Goal: Transaction & Acquisition: Purchase product/service

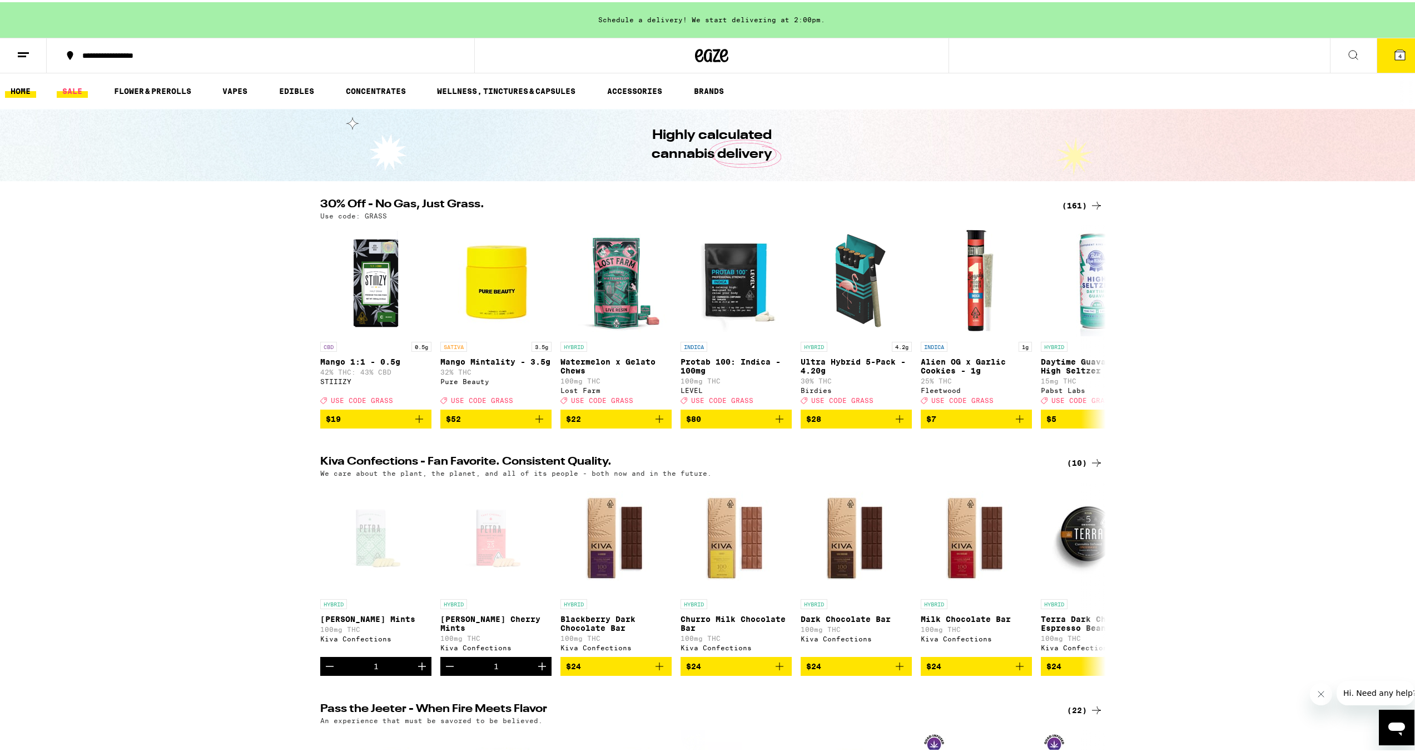
click at [74, 87] on link "SALE" at bounding box center [72, 88] width 31 height 13
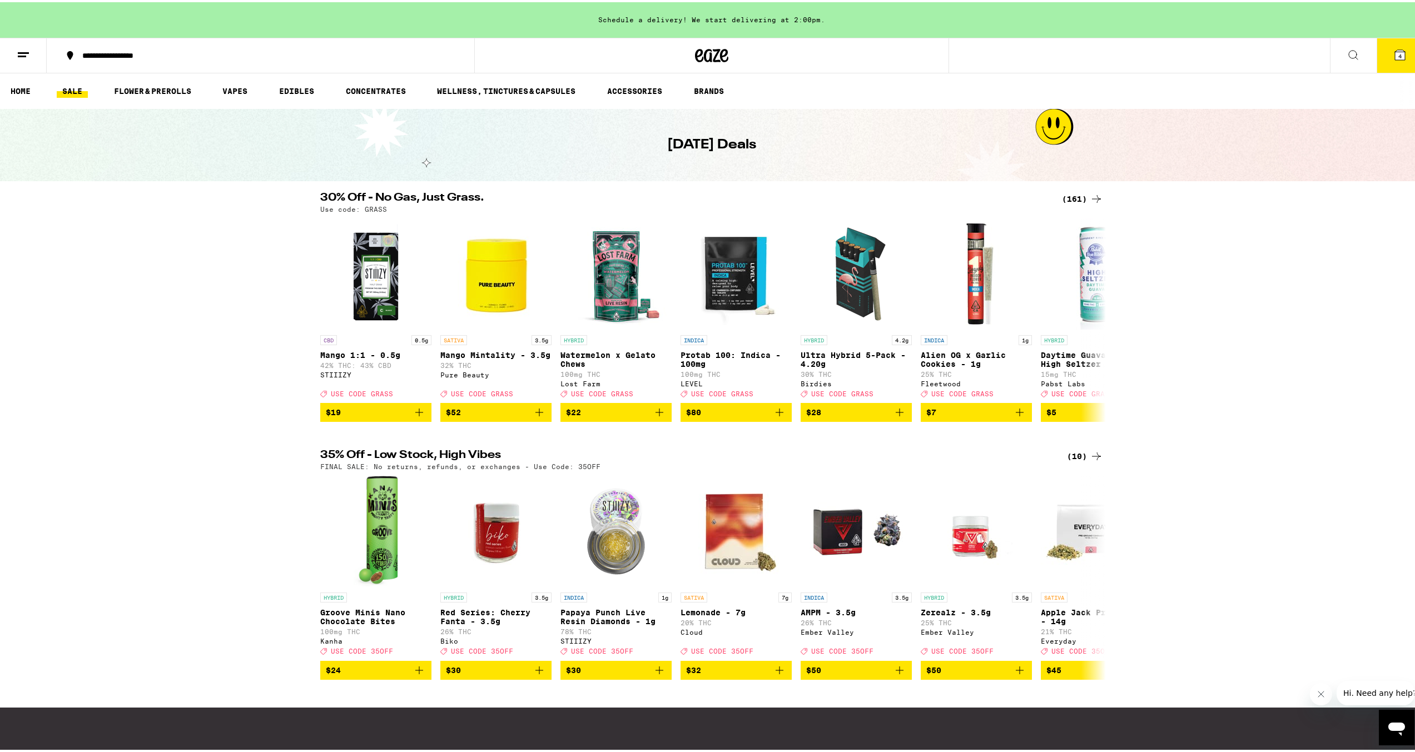
click at [1076, 196] on div "(161)" at bounding box center [1082, 196] width 41 height 13
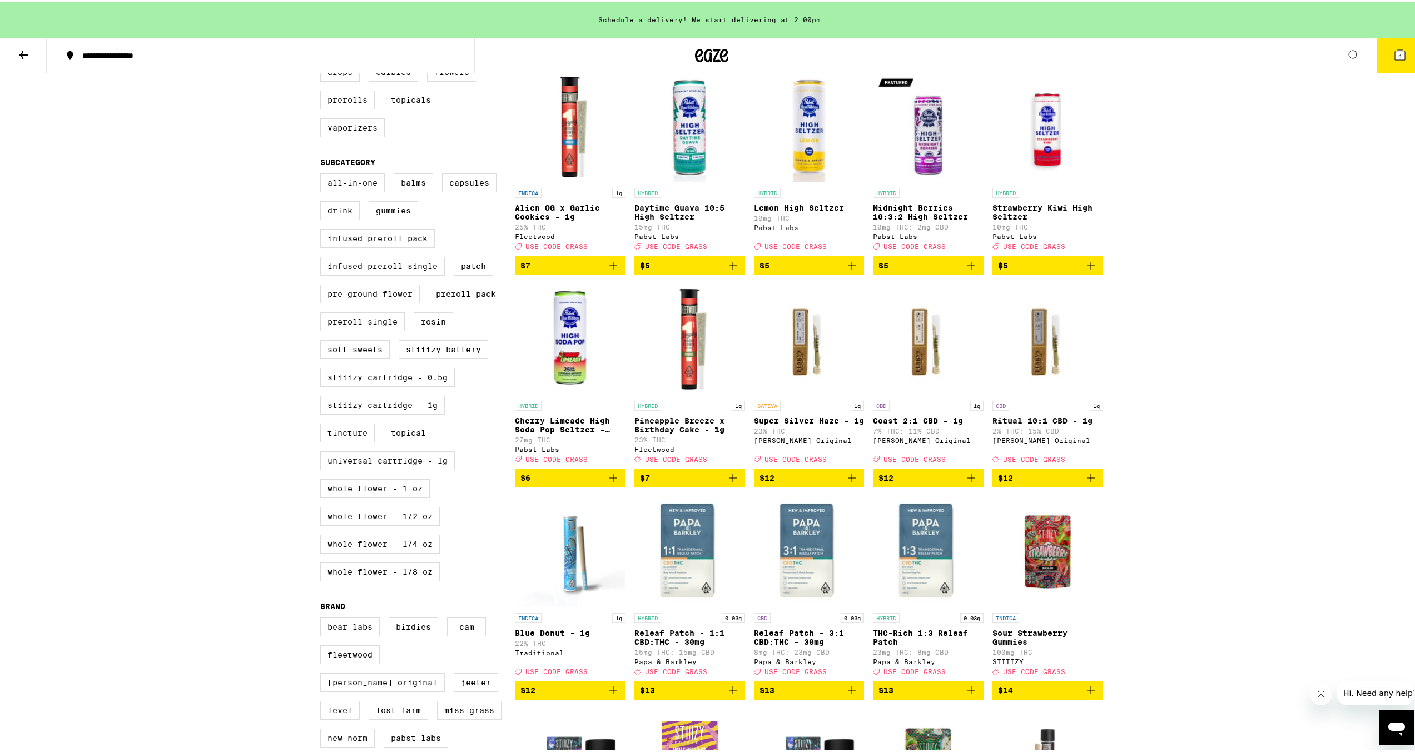
scroll to position [222, 0]
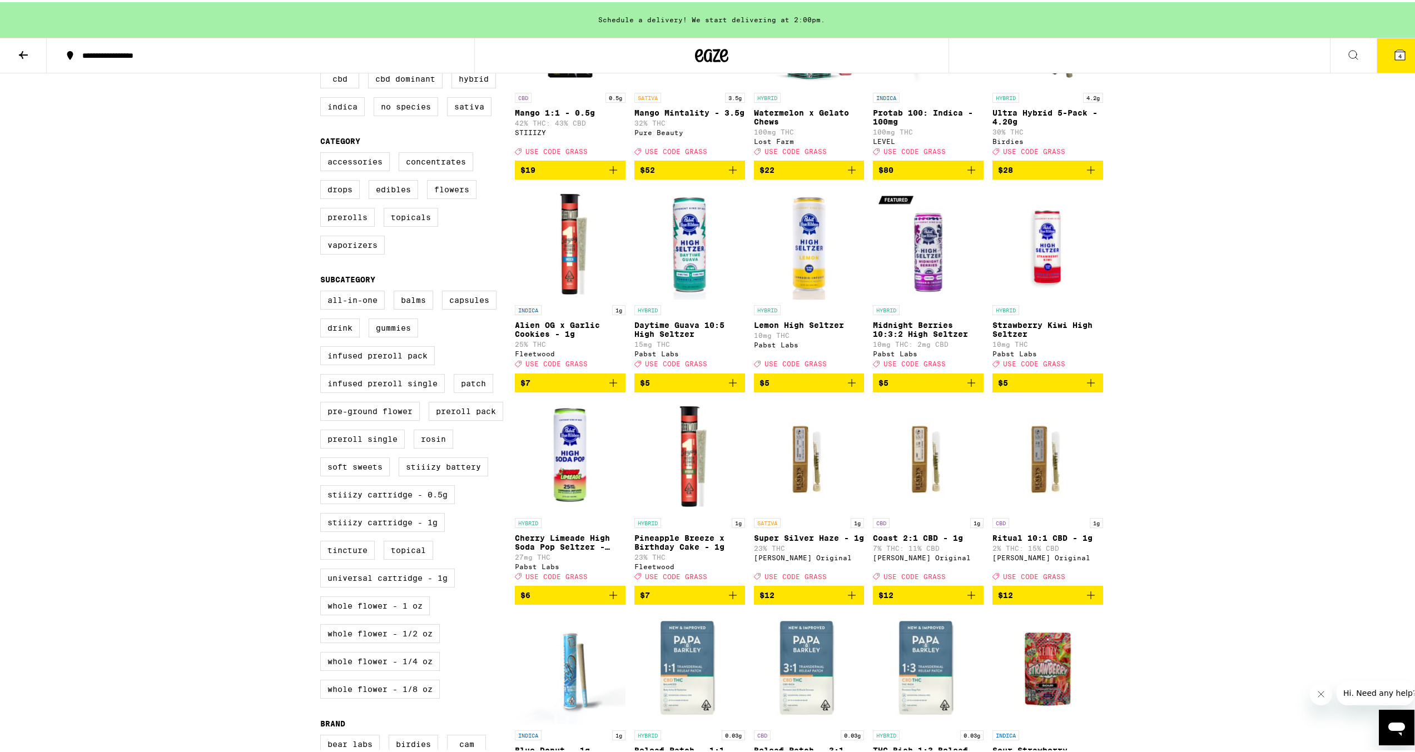
click at [326, 252] on label "Vaporizers" at bounding box center [352, 243] width 64 height 19
click at [323, 152] on input "Vaporizers" at bounding box center [322, 152] width 1 height 1
checkbox input "true"
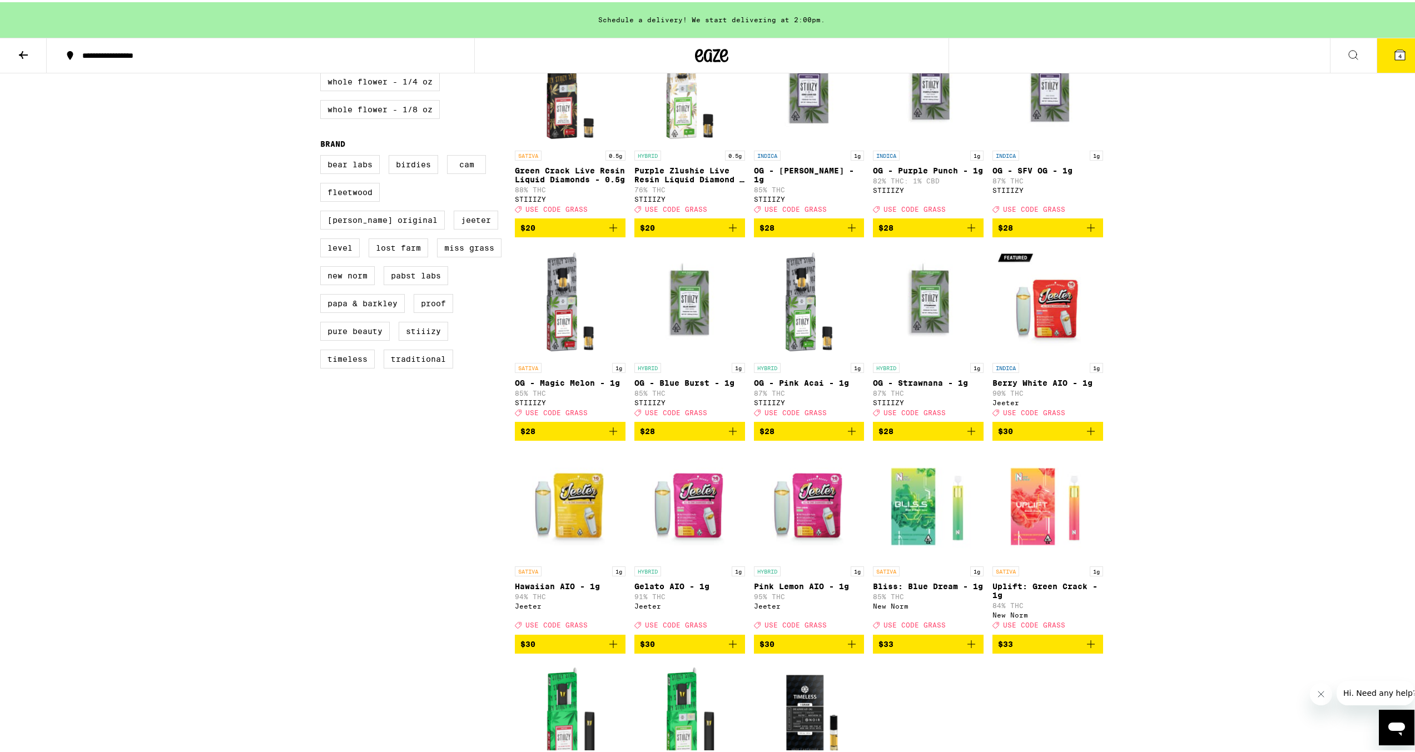
scroll to position [945, 0]
